Goal: Obtain resource: Download file/media

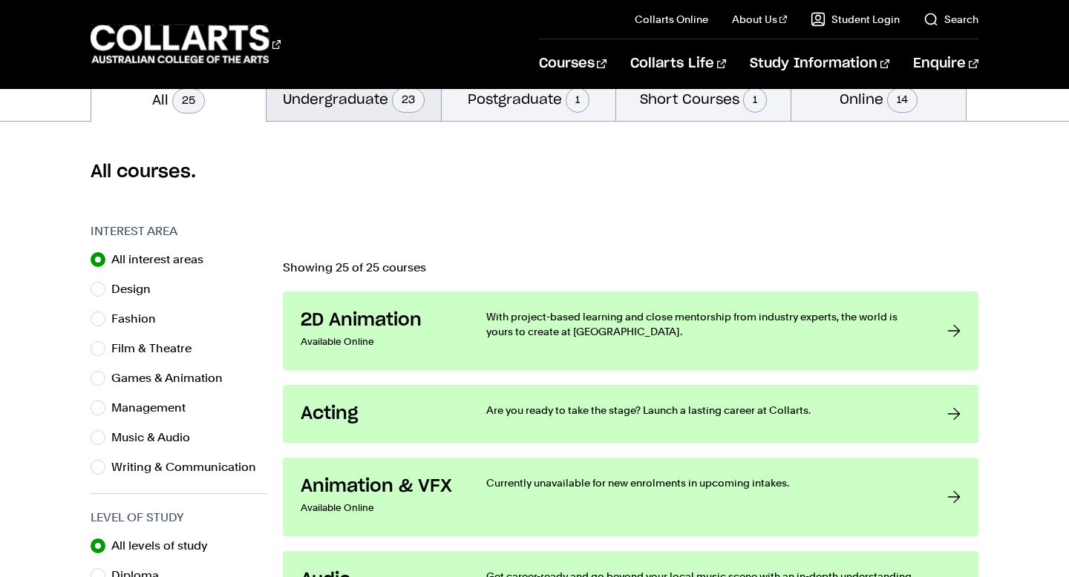
scroll to position [356, 0]
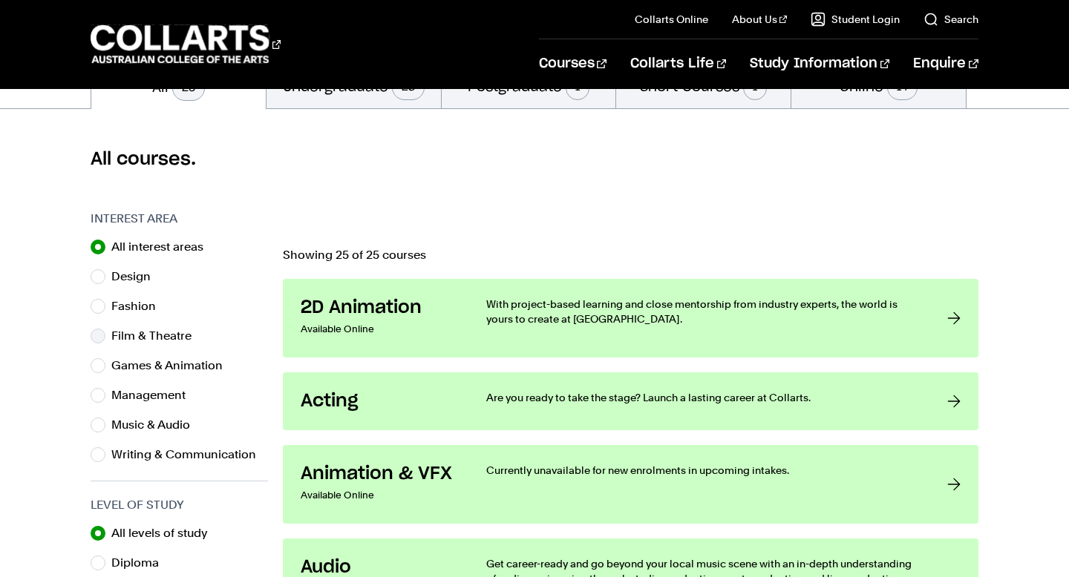
click at [148, 328] on label "Film & Theatre" at bounding box center [157, 336] width 92 height 21
click at [105, 329] on input "Film & Theatre" at bounding box center [98, 336] width 15 height 15
radio input "true"
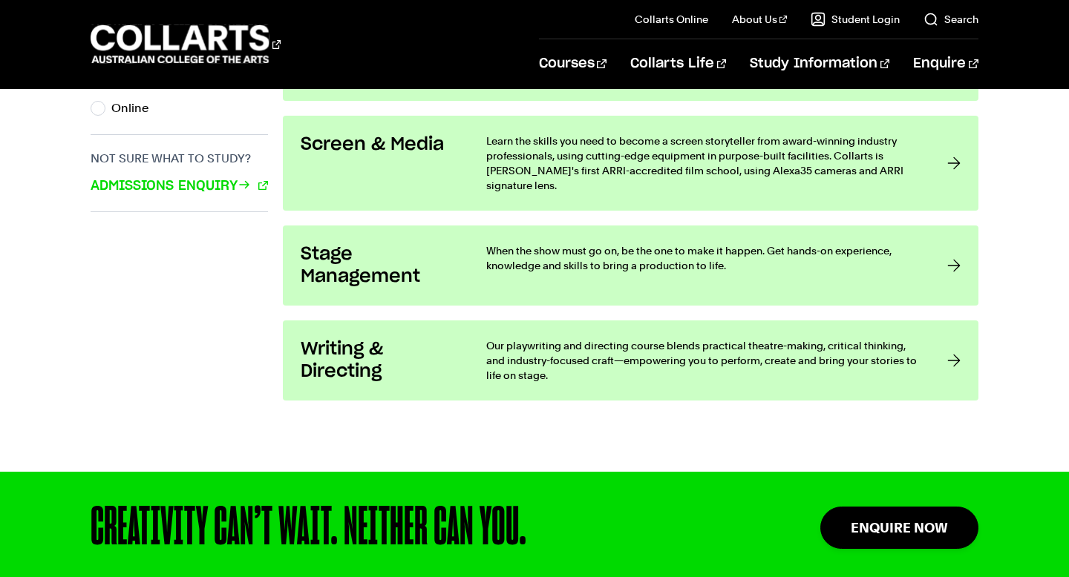
scroll to position [1086, 0]
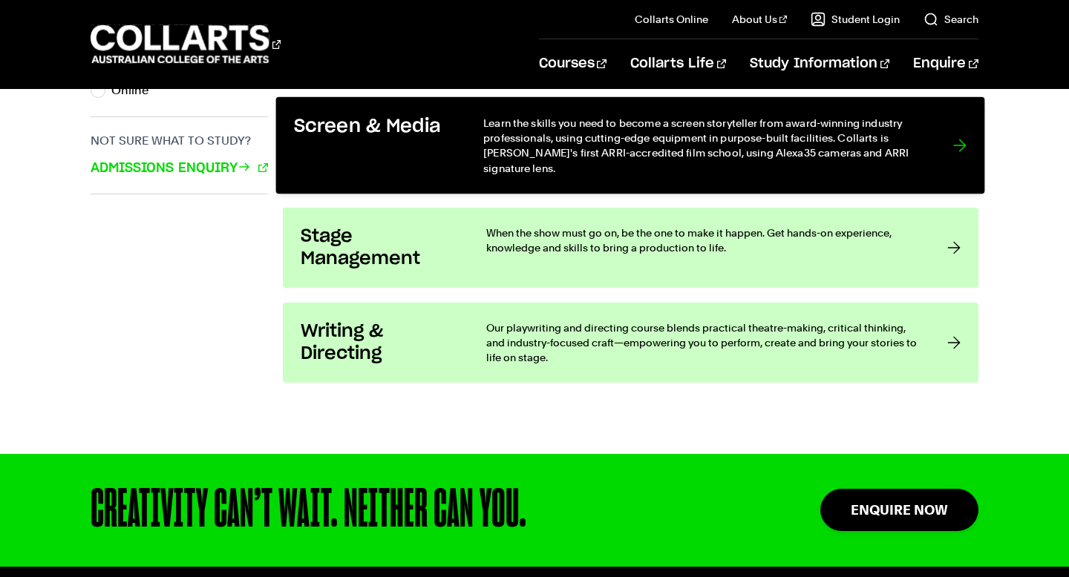
click at [611, 141] on p "Learn the skills you need to become a screen storyteller from award-winning ind…" at bounding box center [703, 145] width 439 height 61
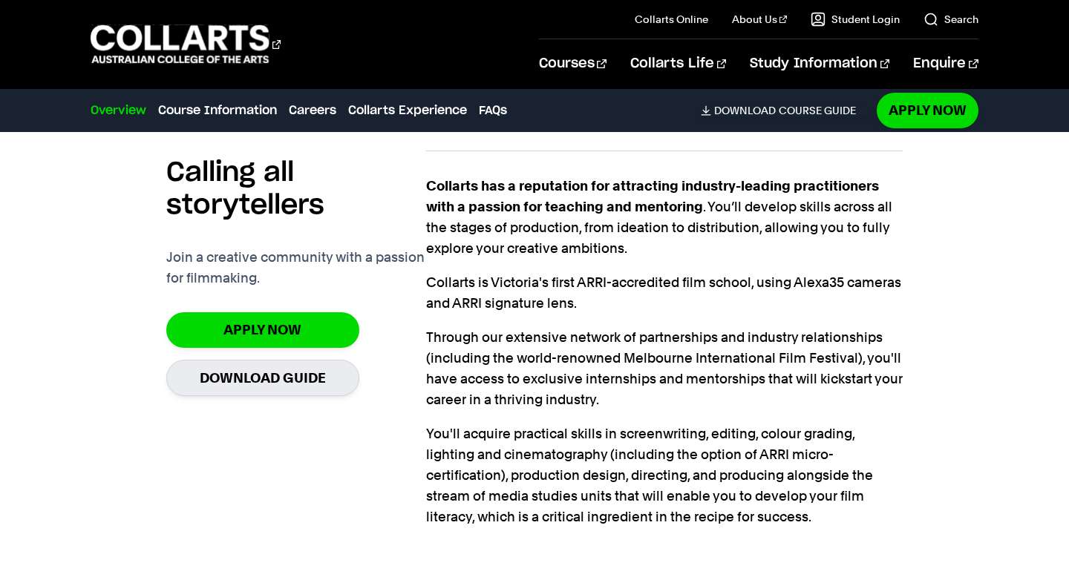
scroll to position [939, 0]
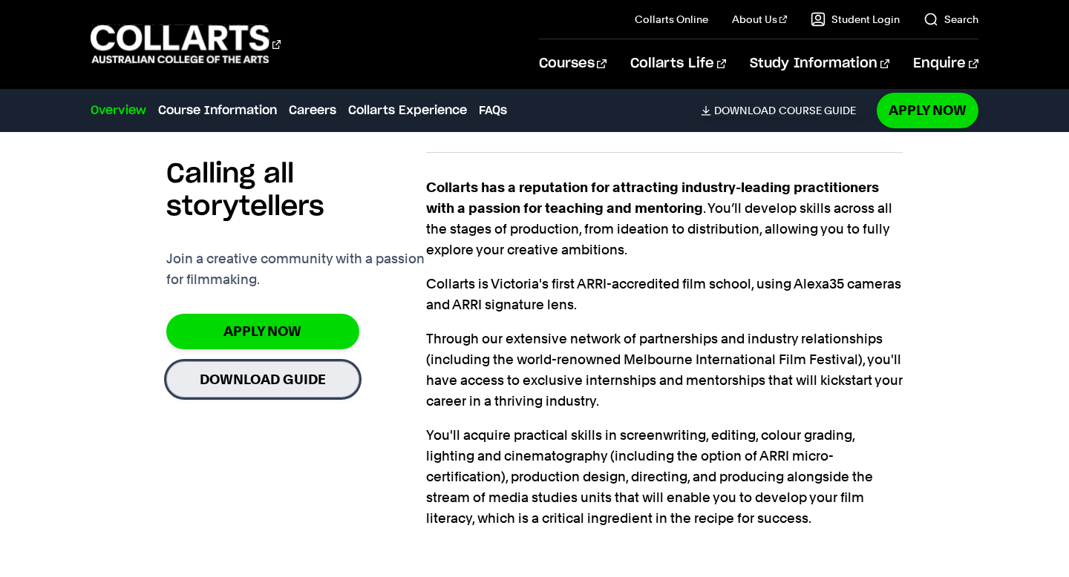
click at [294, 389] on link "Download Guide" at bounding box center [262, 379] width 193 height 36
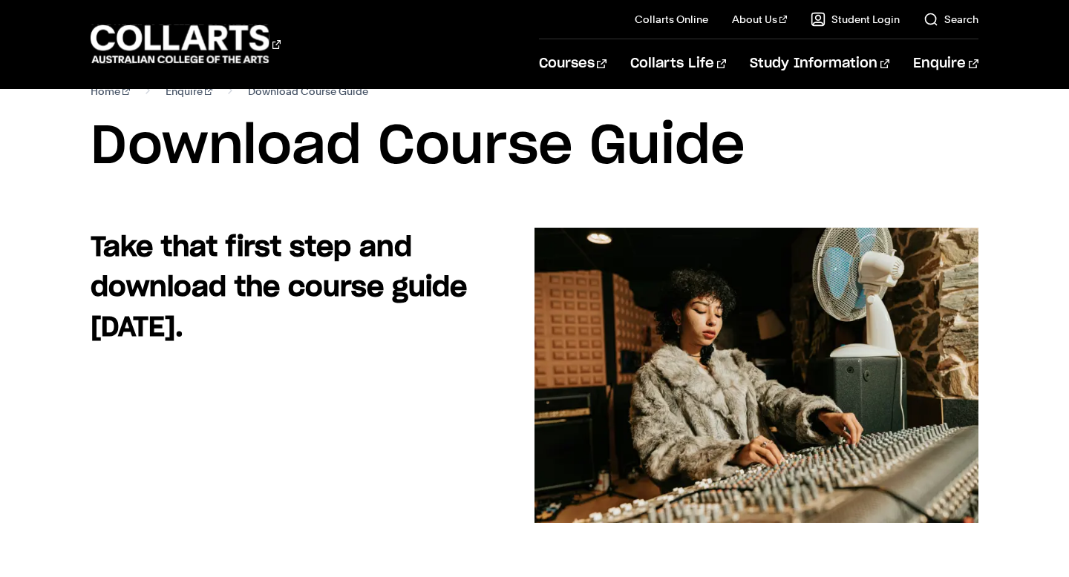
scroll to position [33, 0]
